Goal: Task Accomplishment & Management: Use online tool/utility

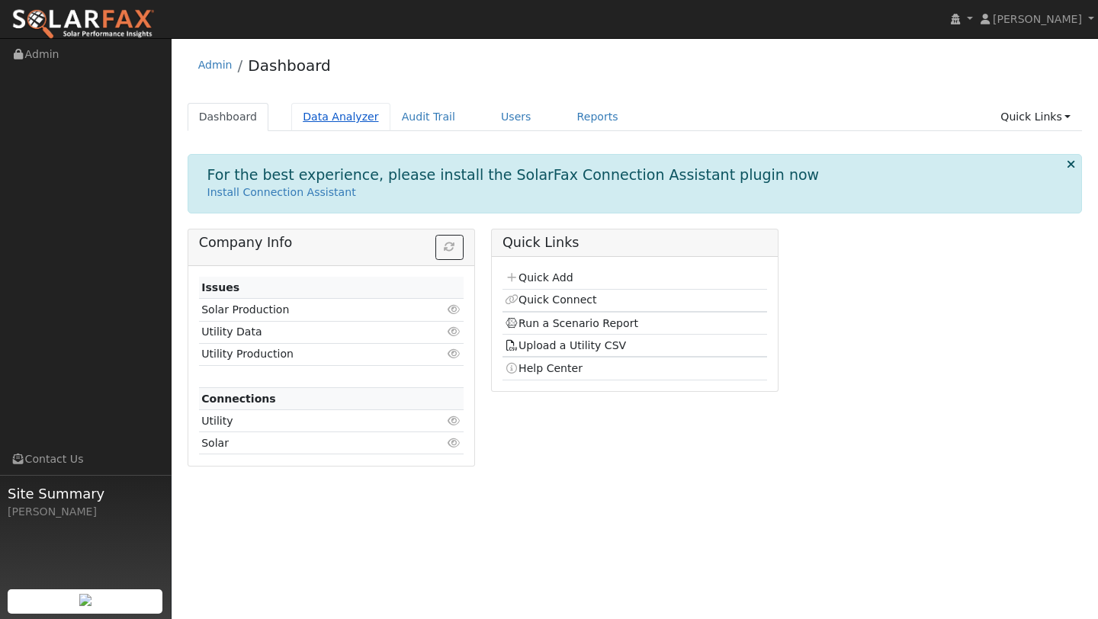
click at [305, 107] on link "Data Analyzer" at bounding box center [340, 117] width 99 height 28
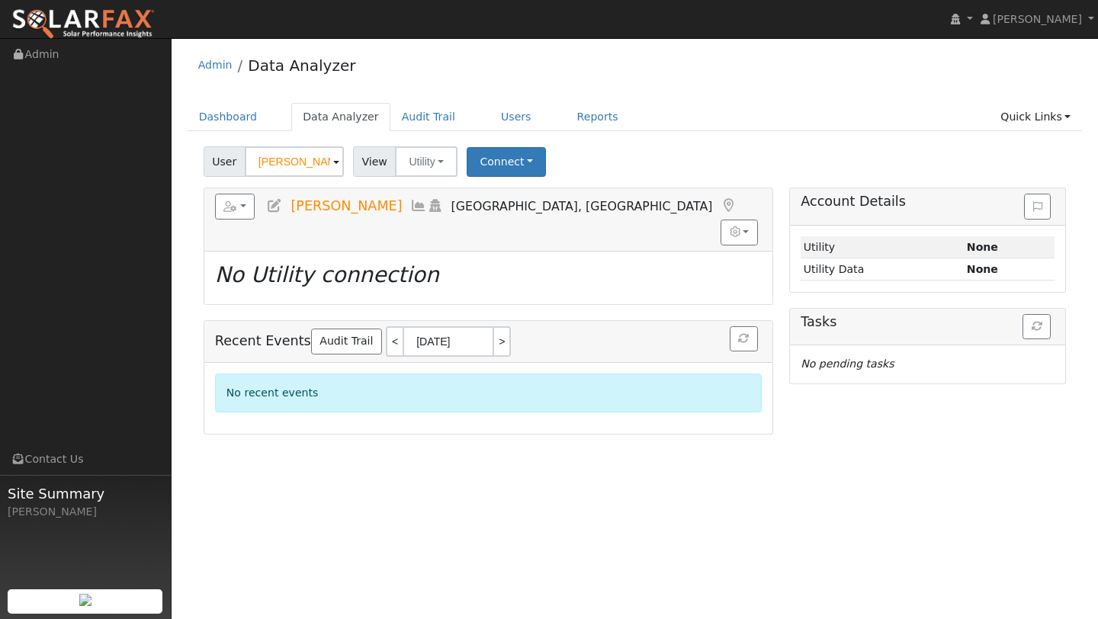
click at [273, 185] on div "User Richard Hybels Account Default Account Default Account 160 Windward Court,…" at bounding box center [635, 288] width 895 height 294
click at [273, 172] on input "Richard Hybels" at bounding box center [294, 161] width 99 height 30
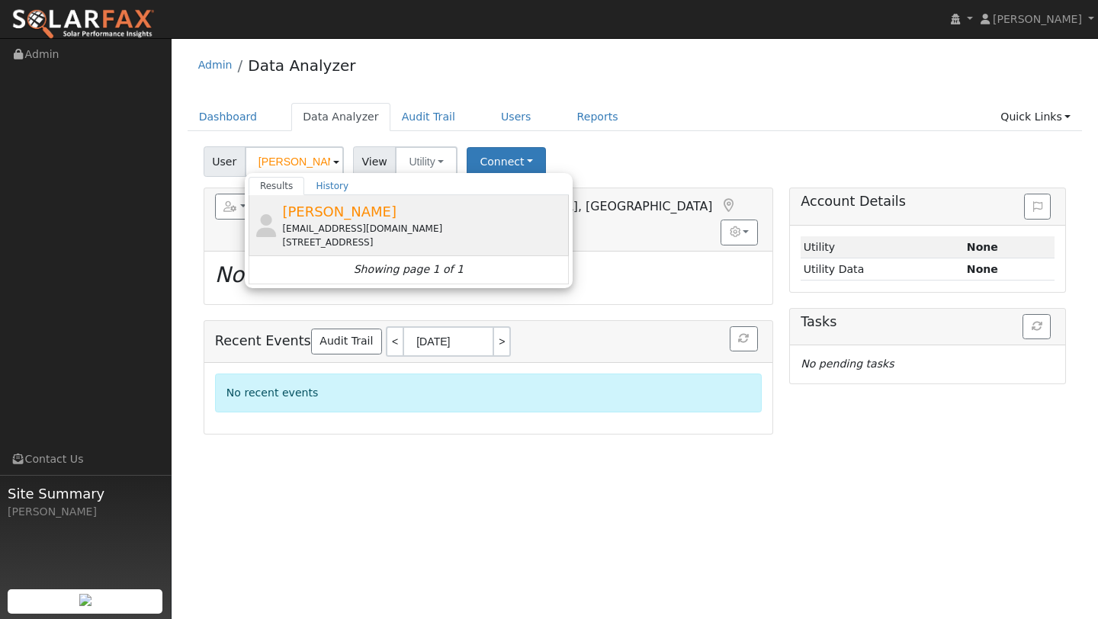
click at [291, 217] on span "[PERSON_NAME]" at bounding box center [339, 212] width 114 height 16
type input "[PERSON_NAME]"
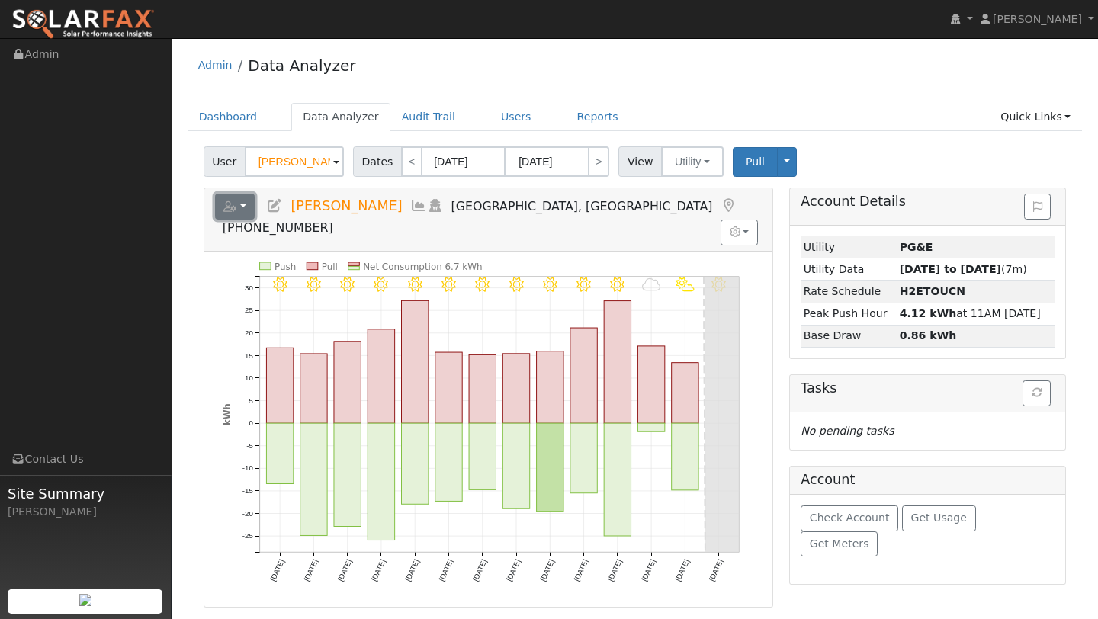
click at [239, 204] on button "button" at bounding box center [235, 207] width 40 height 26
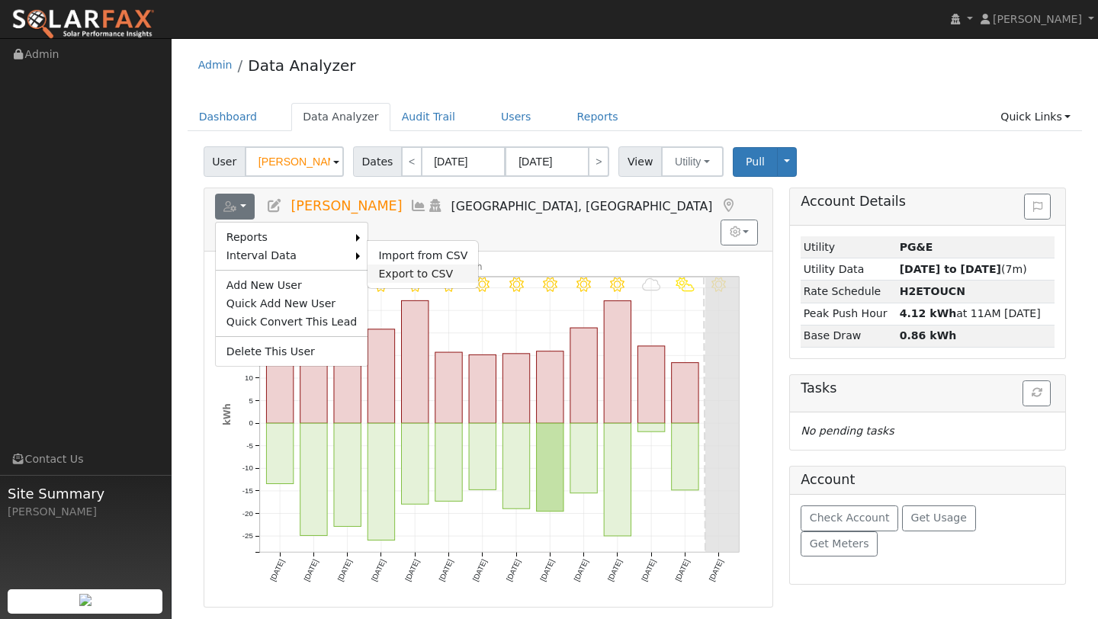
click at [379, 267] on link "Export to CSV" at bounding box center [422, 274] width 111 height 18
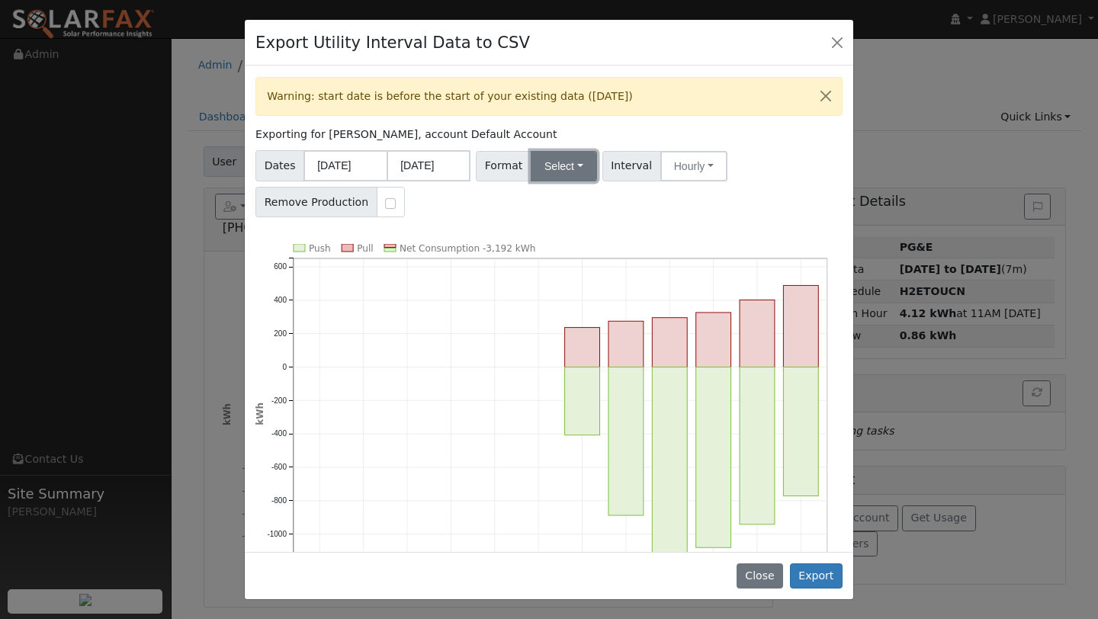
click at [570, 177] on button "Select" at bounding box center [564, 166] width 66 height 30
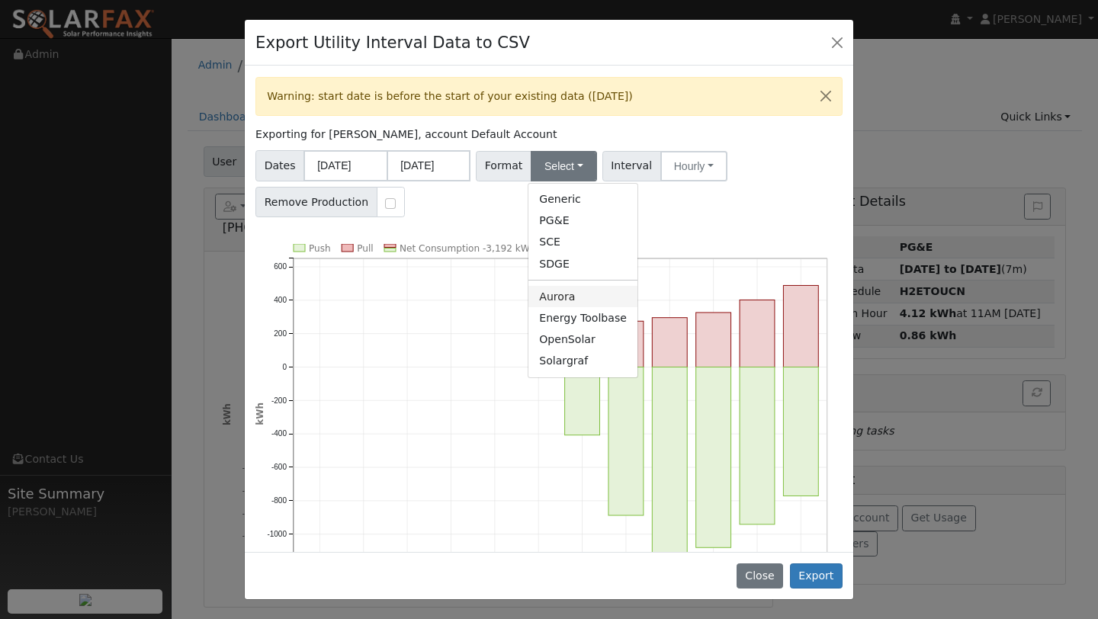
click at [556, 292] on link "Aurora" at bounding box center [582, 296] width 109 height 21
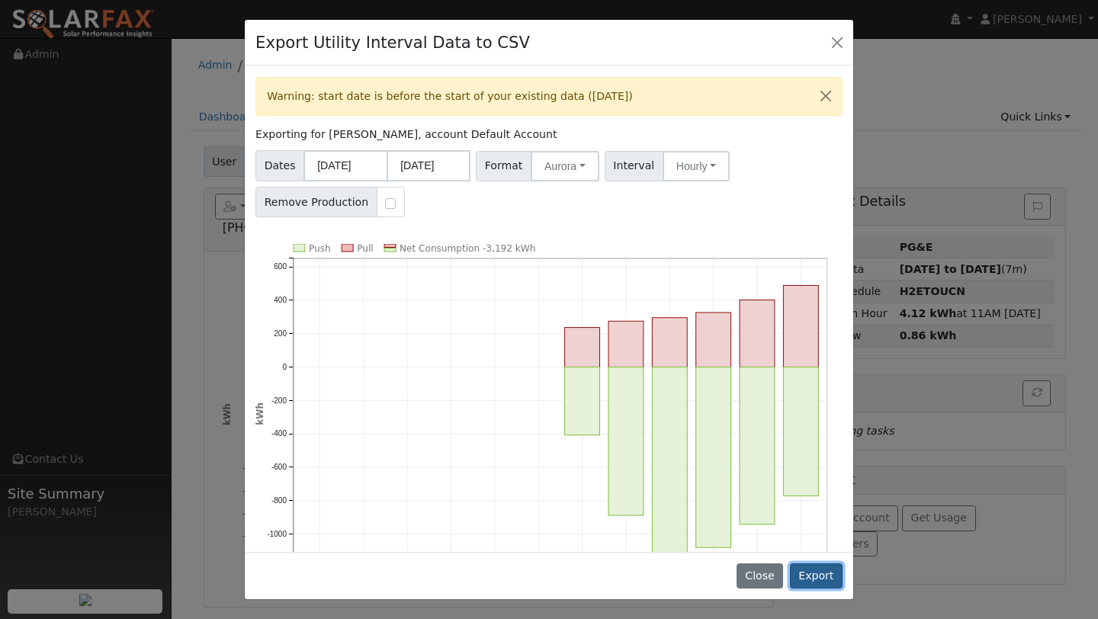
click at [811, 567] on button "Export" at bounding box center [816, 576] width 53 height 26
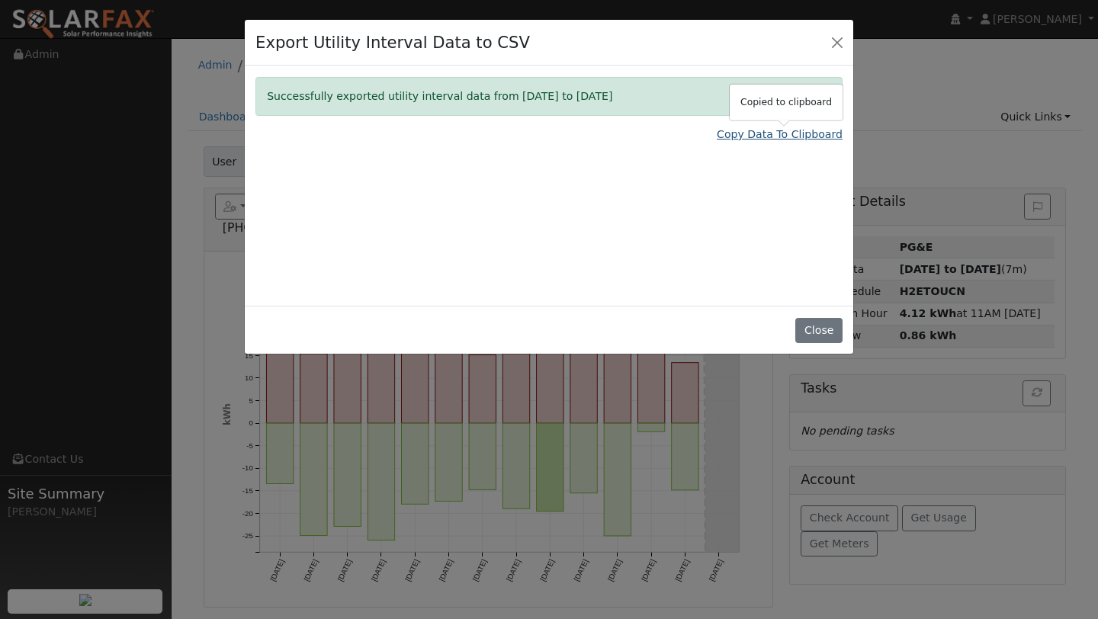
click at [761, 133] on link "Copy Data To Clipboard" at bounding box center [780, 135] width 126 height 16
click at [826, 39] on button "Close" at bounding box center [836, 41] width 21 height 21
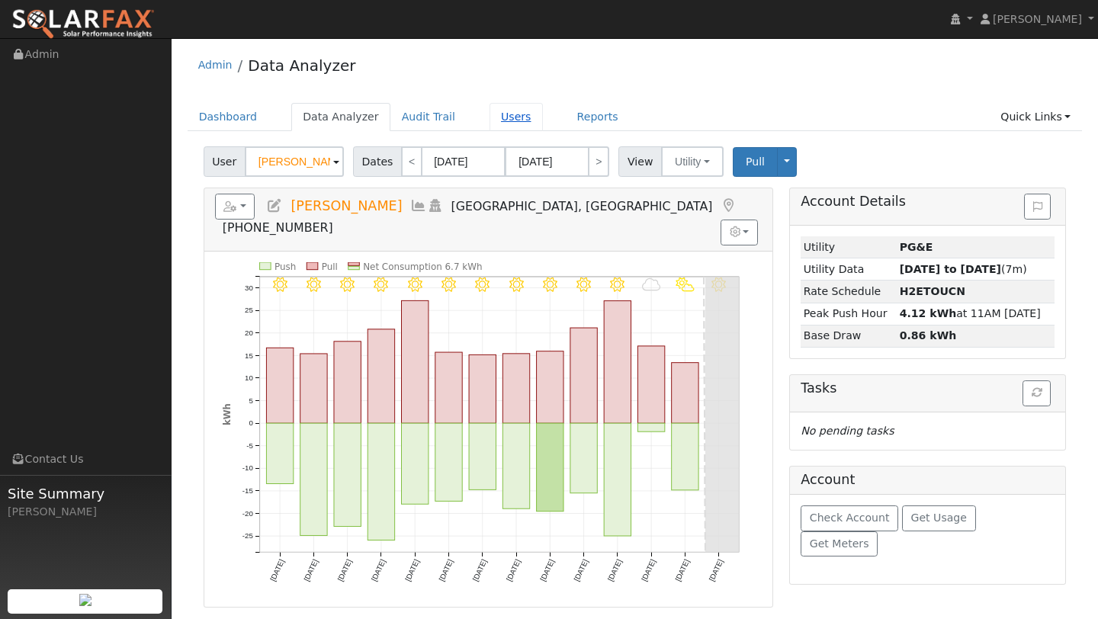
click at [513, 114] on link "Users" at bounding box center [515, 117] width 53 height 28
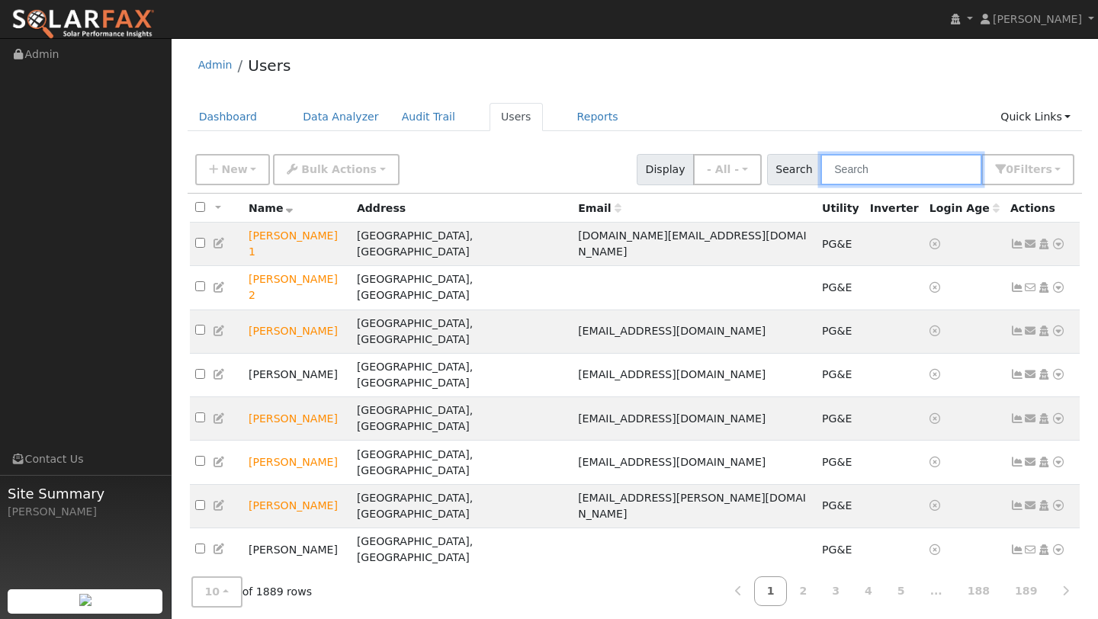
click at [892, 162] on input "text" at bounding box center [901, 169] width 162 height 31
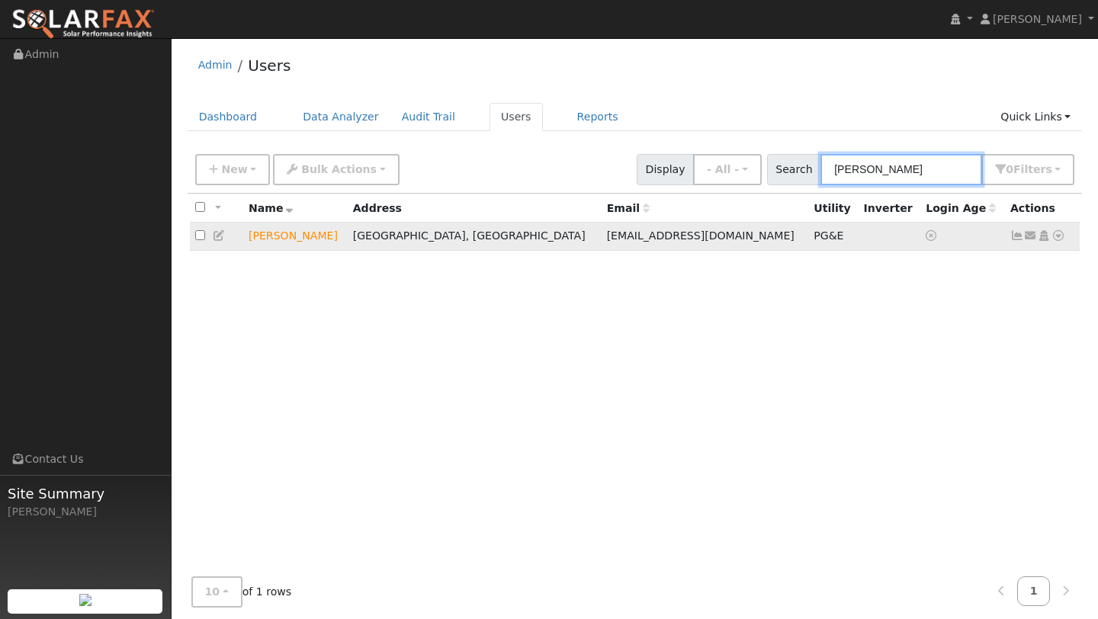
type input "paul hayer"
click at [1057, 234] on icon at bounding box center [1058, 235] width 14 height 11
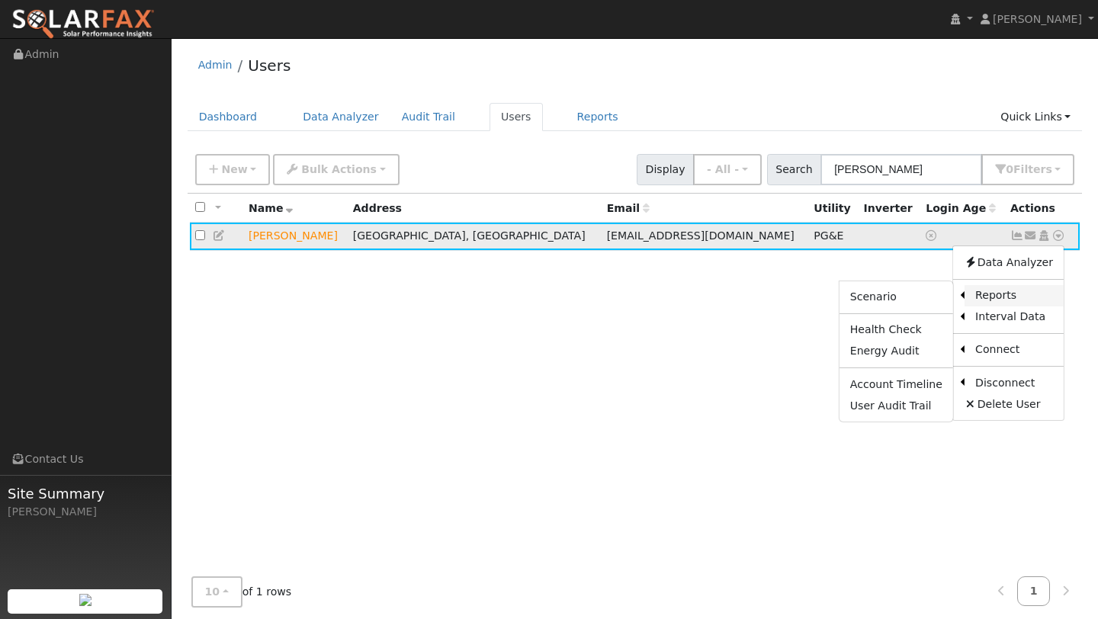
click at [1003, 297] on link "Reports" at bounding box center [1013, 295] width 99 height 21
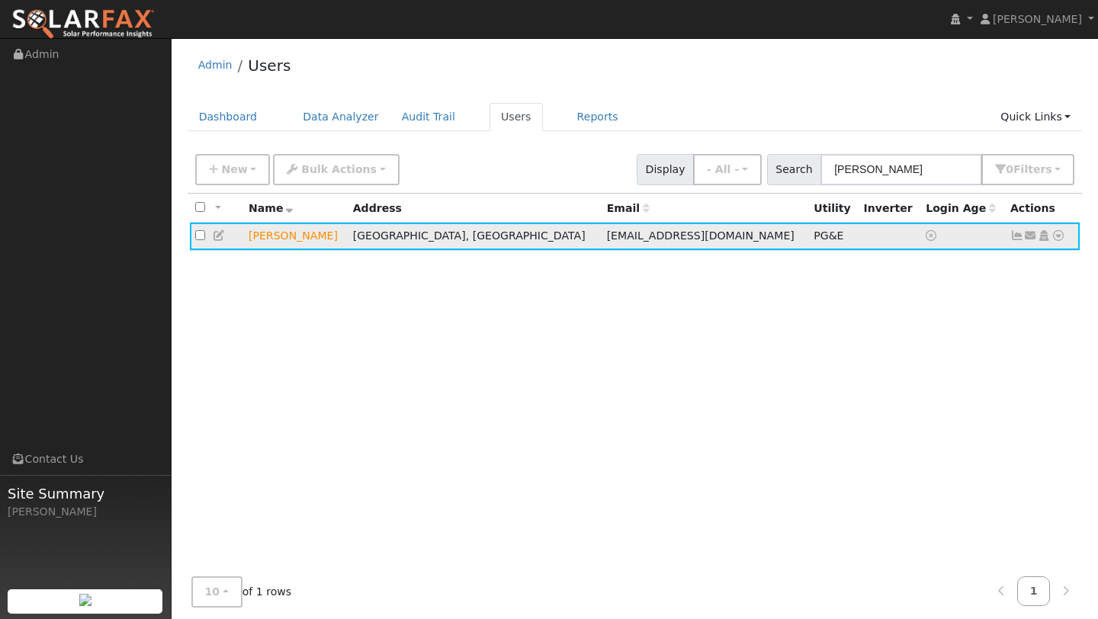
click at [1059, 241] on icon at bounding box center [1058, 235] width 14 height 11
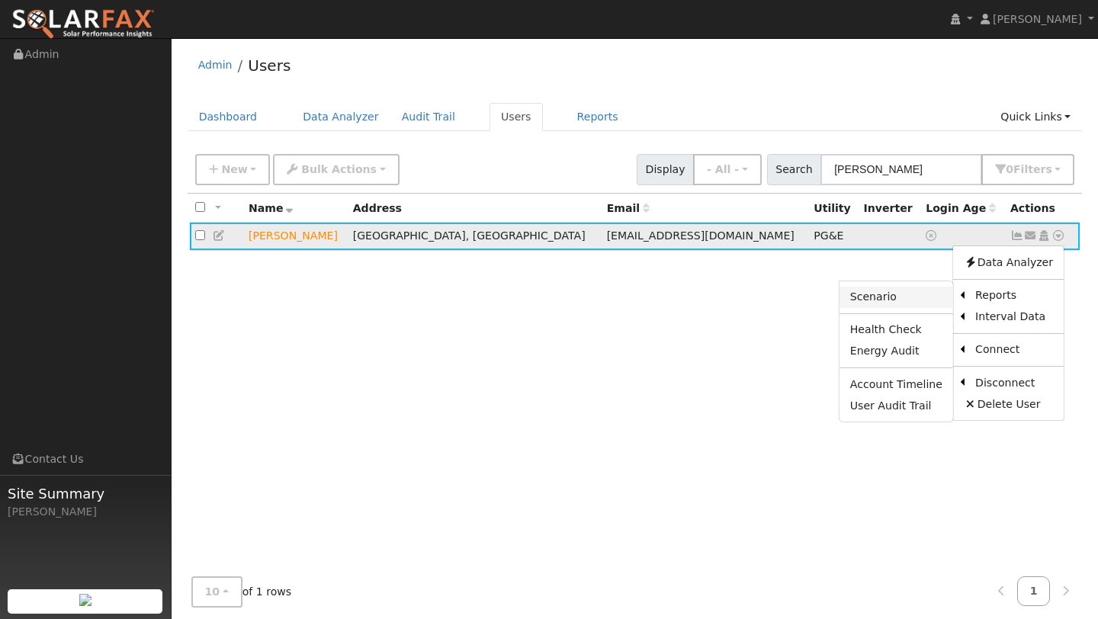
click at [925, 292] on link "Scenario" at bounding box center [896, 297] width 114 height 21
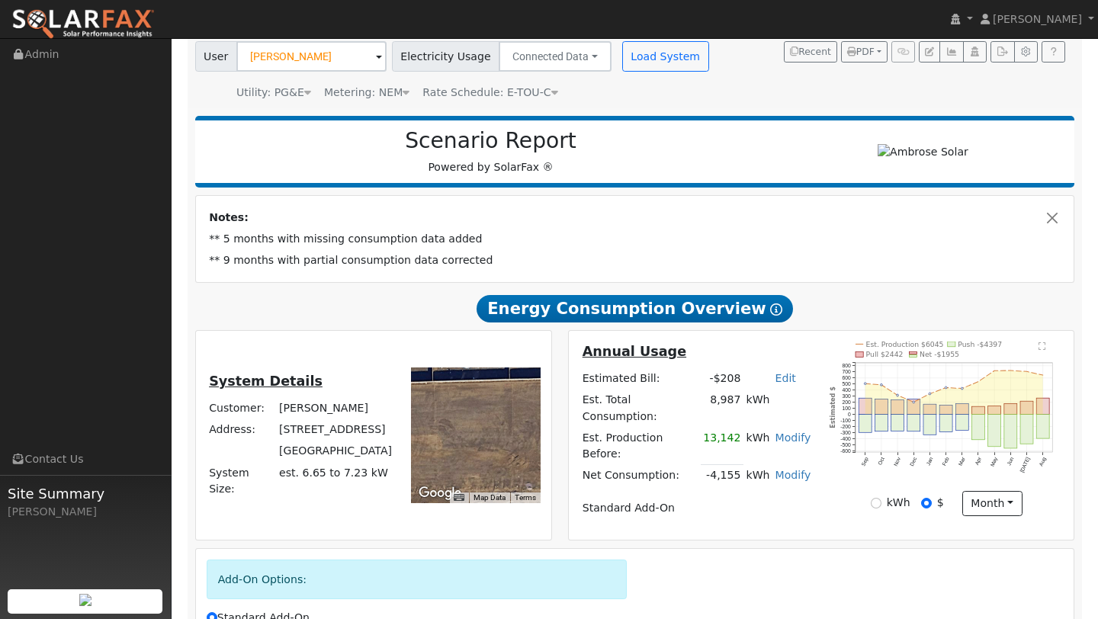
scroll to position [284, 0]
